Goal: Find specific page/section: Find specific page/section

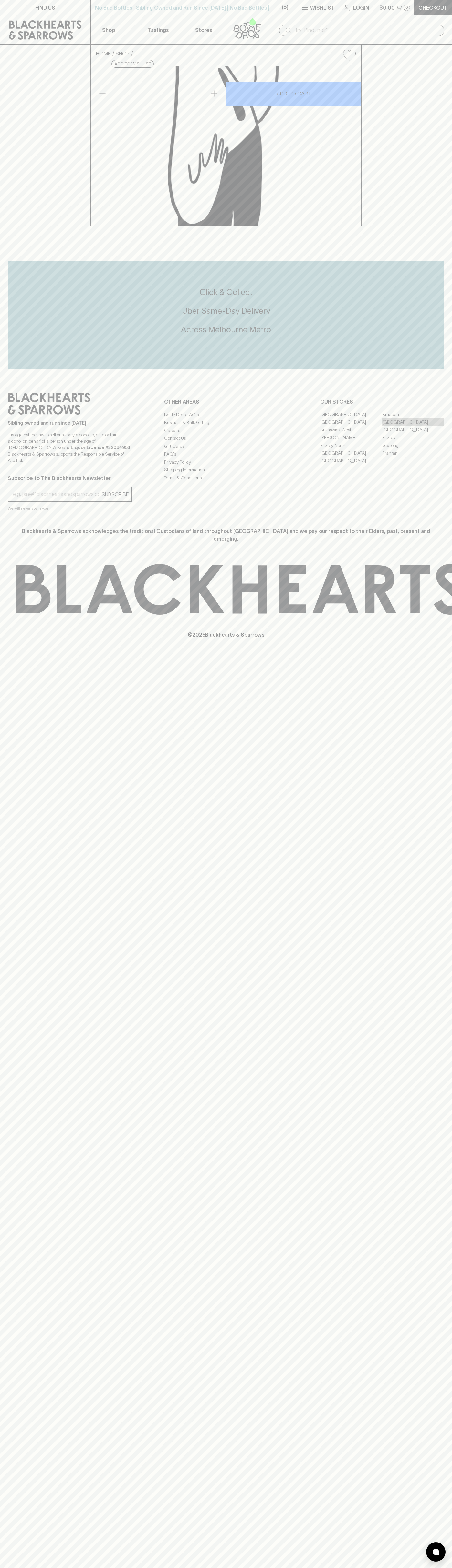
click at [413, 426] on link "[GEOGRAPHIC_DATA]" at bounding box center [413, 422] width 62 height 8
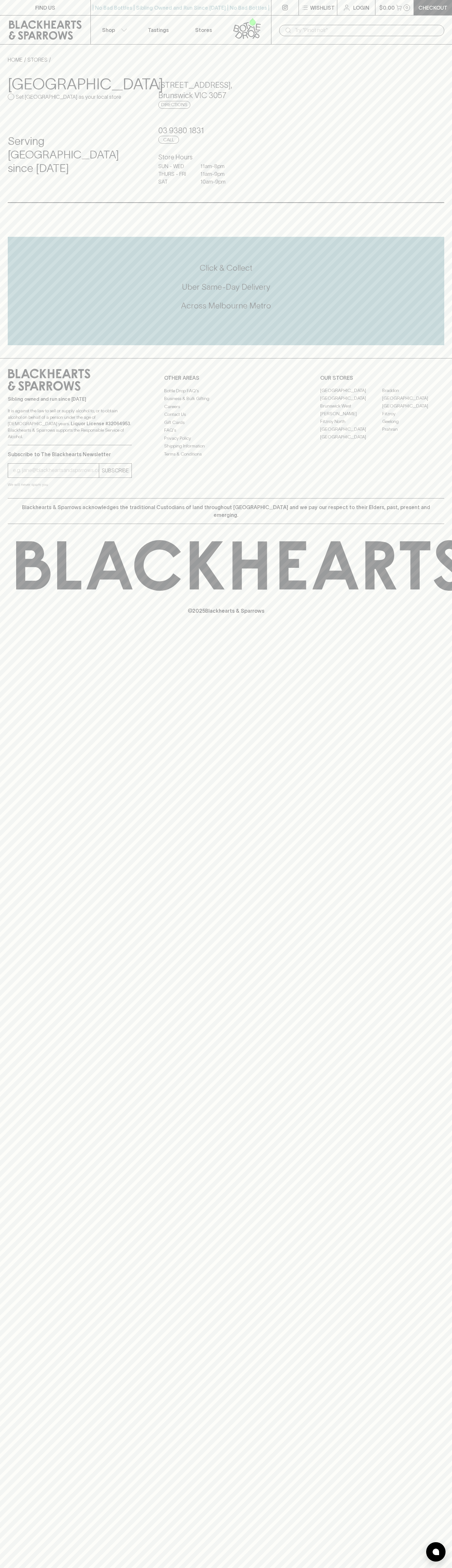
click at [150, 3] on div "| No Bad Bottles | Sibling Owned and Run Since [DATE] | No Bad Bottles | Siblin…" at bounding box center [180, 7] width 181 height 15
click at [429, 1390] on div "FIND US | No Bad Bottles | Sibling Owned and Run Since [DATE] | No Bad Bottles …" at bounding box center [226, 784] width 452 height 1568
click at [34, 1567] on html "FIND US | No Bad Bottles | Sibling Owned and Run Since [DATE] | No Bad Bottles …" at bounding box center [226, 784] width 452 height 1568
click at [8, 1531] on div "FIND US | No Bad Bottles | Sibling Owned and Run Since [DATE] | No Bad Bottles …" at bounding box center [226, 784] width 452 height 1568
